Goal: Browse casually: Explore the website without a specific task or goal

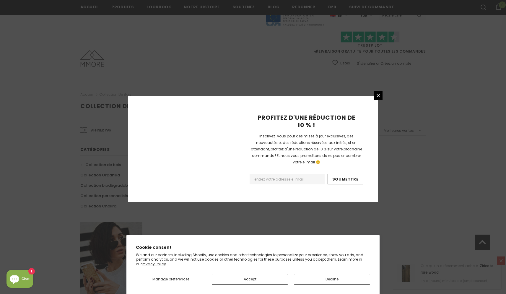
scroll to position [326, 0]
